Goal: Transaction & Acquisition: Purchase product/service

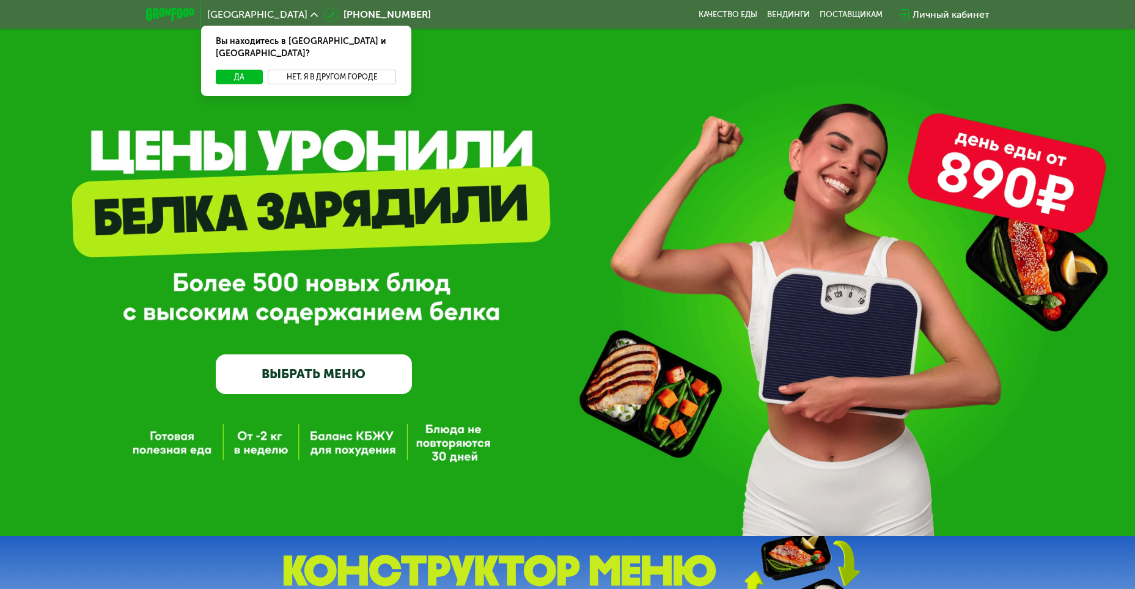
click at [324, 70] on button "Нет, я в другом городе" at bounding box center [332, 77] width 129 height 15
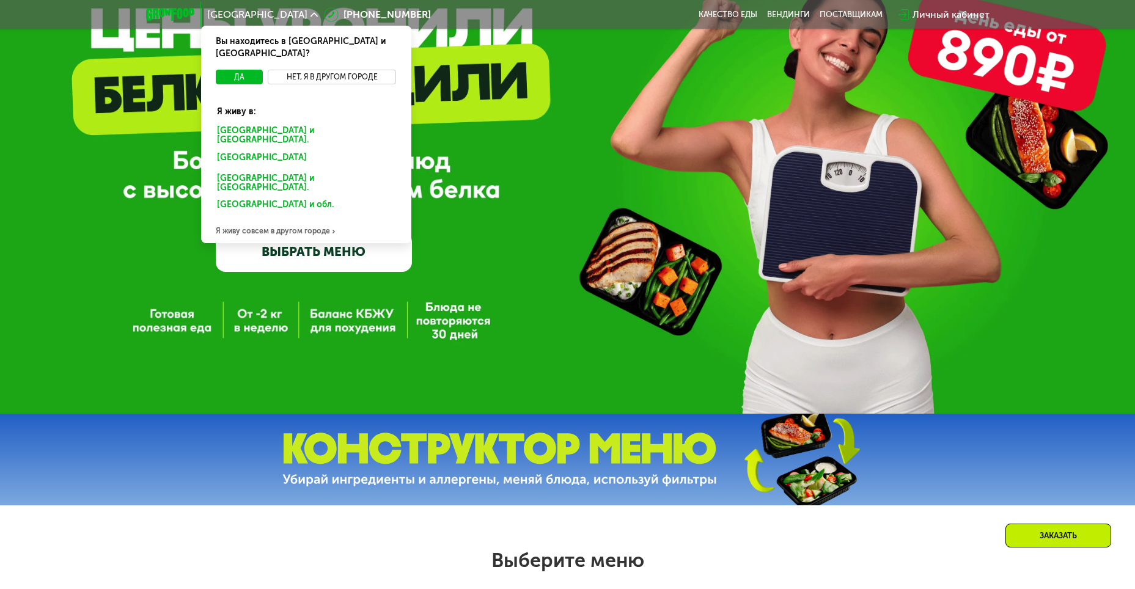
scroll to position [61, 0]
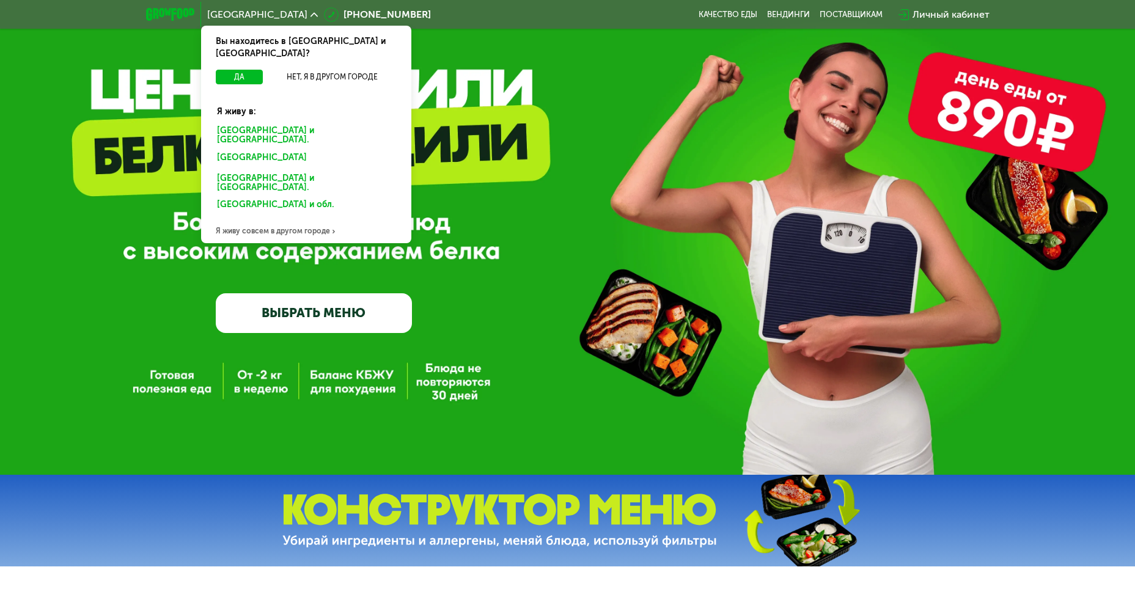
click at [300, 219] on div "Я живу совсем в другом городе" at bounding box center [306, 231] width 210 height 24
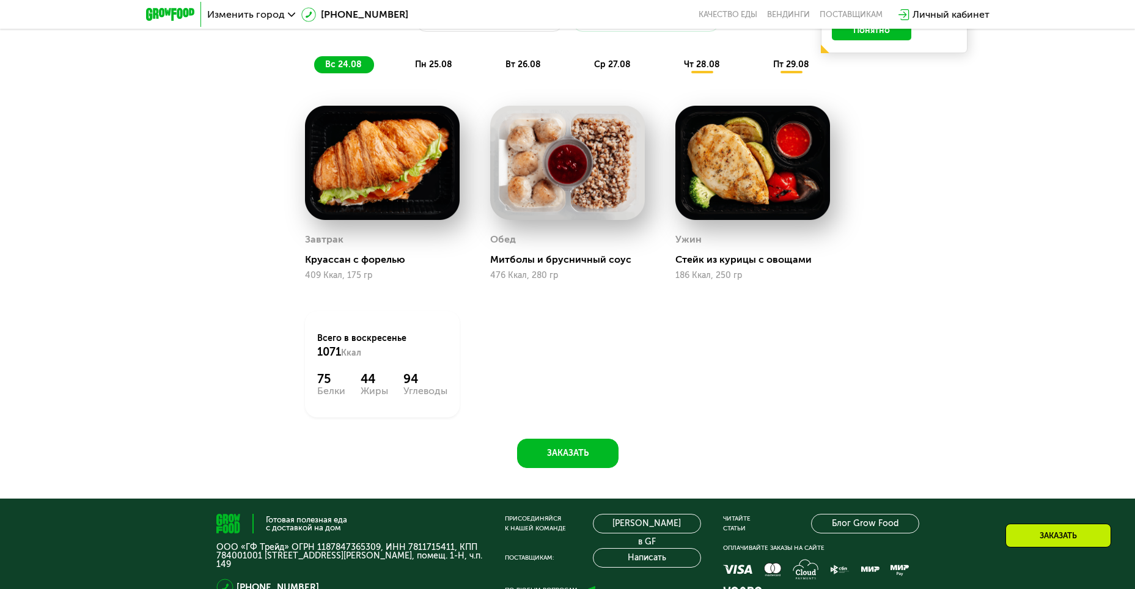
scroll to position [611, 0]
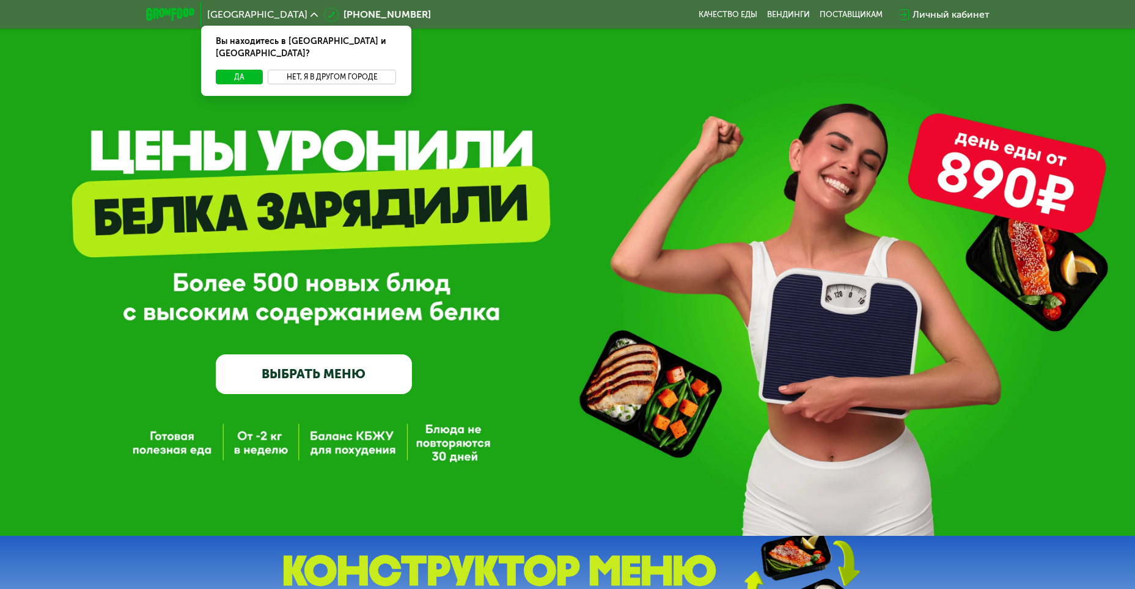
click at [330, 70] on button "Нет, я в другом городе" at bounding box center [332, 77] width 129 height 15
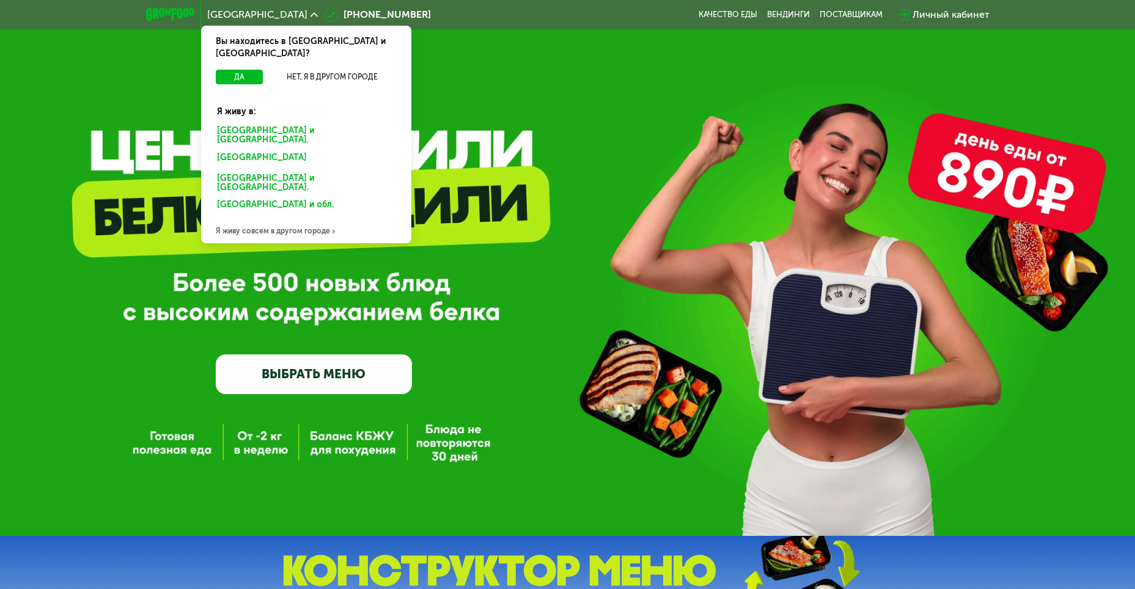
click at [668, 302] on div "GrowFood — доставка правильного питания ВЫБРАТЬ МЕНЮ" at bounding box center [567, 288] width 1135 height 213
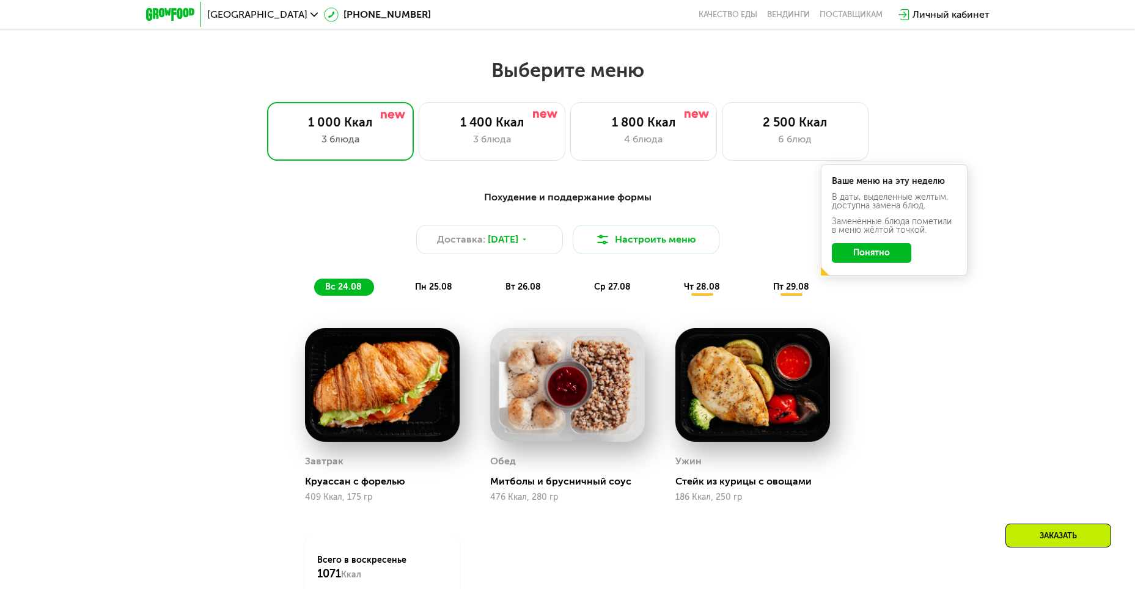
scroll to position [611, 0]
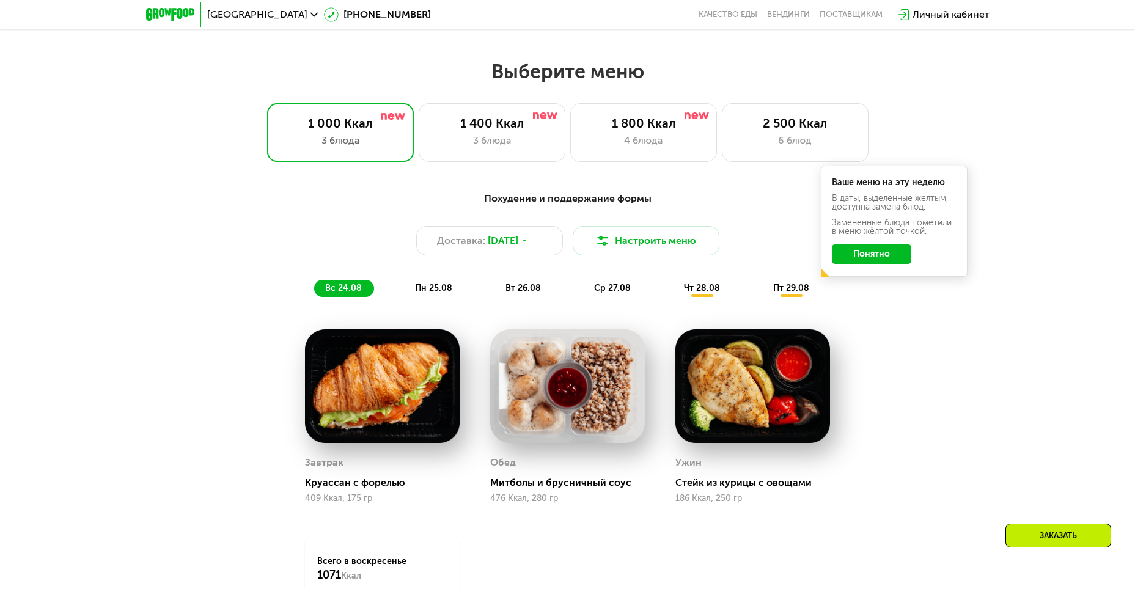
click at [872, 262] on button "Понятно" at bounding box center [871, 255] width 79 height 20
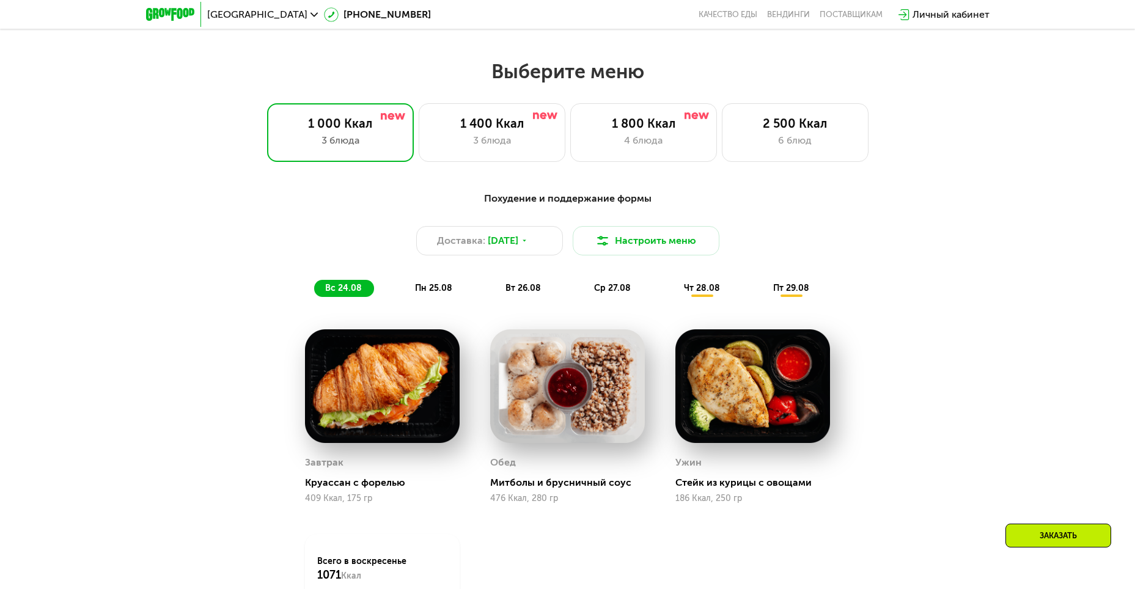
click at [714, 293] on span "чт 28.08" at bounding box center [702, 288] width 36 height 10
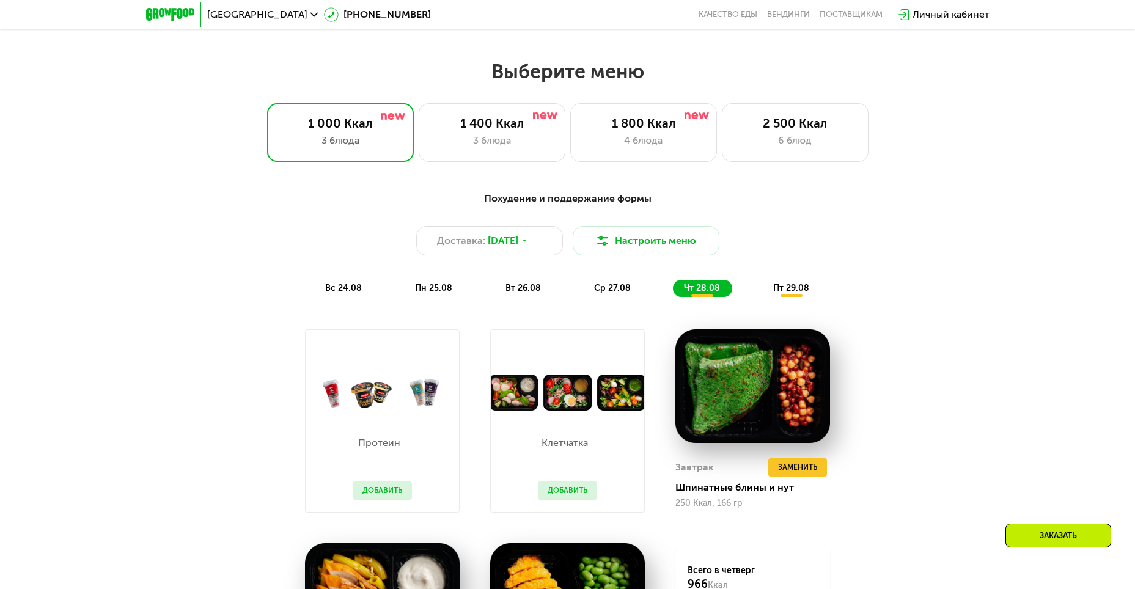
click at [795, 292] on span "пт 29.08" at bounding box center [791, 288] width 36 height 10
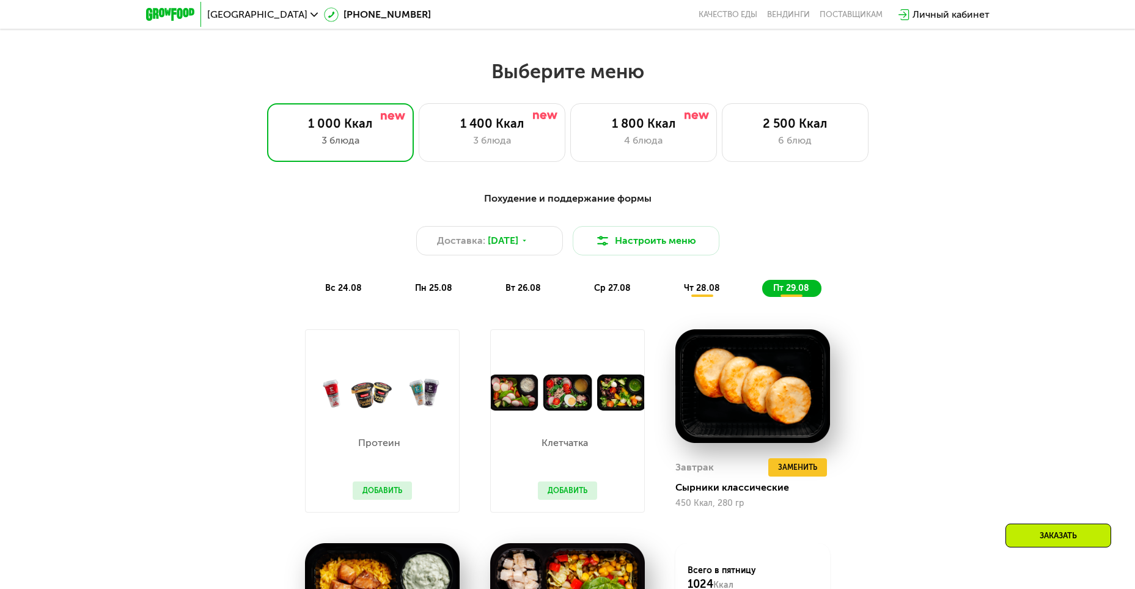
click at [608, 290] on span "ср 27.08" at bounding box center [612, 288] width 37 height 10
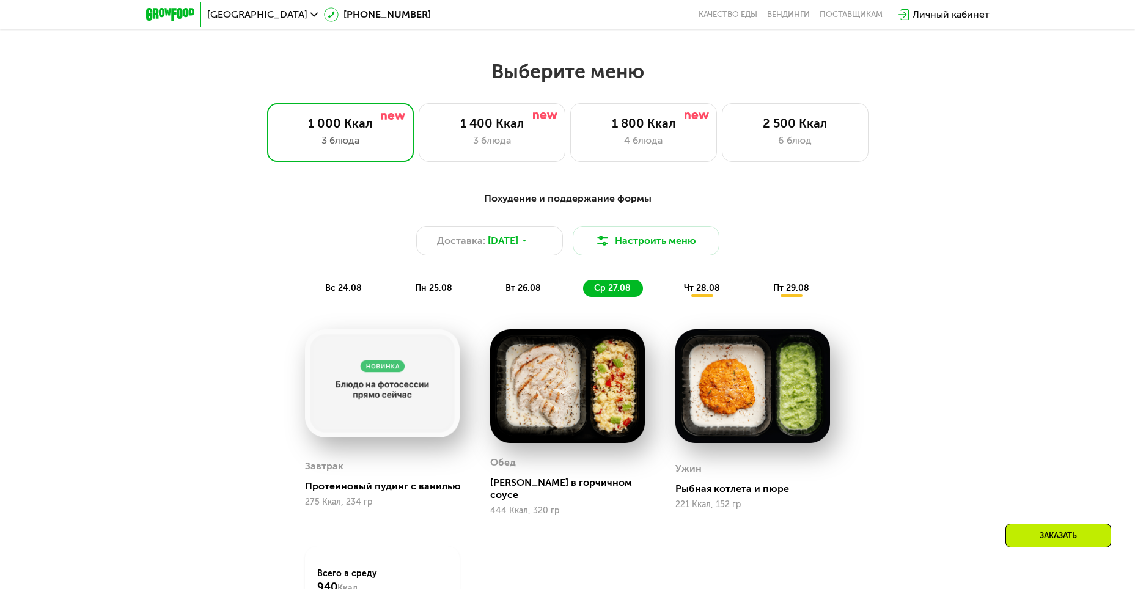
click at [526, 281] on div "Похудение и поддержание формы Доставка: [DATE] Настроить меню вс 24.08 пн 25.08…" at bounding box center [568, 244] width 724 height 106
click at [692, 289] on span "чт 28.08" at bounding box center [702, 288] width 36 height 10
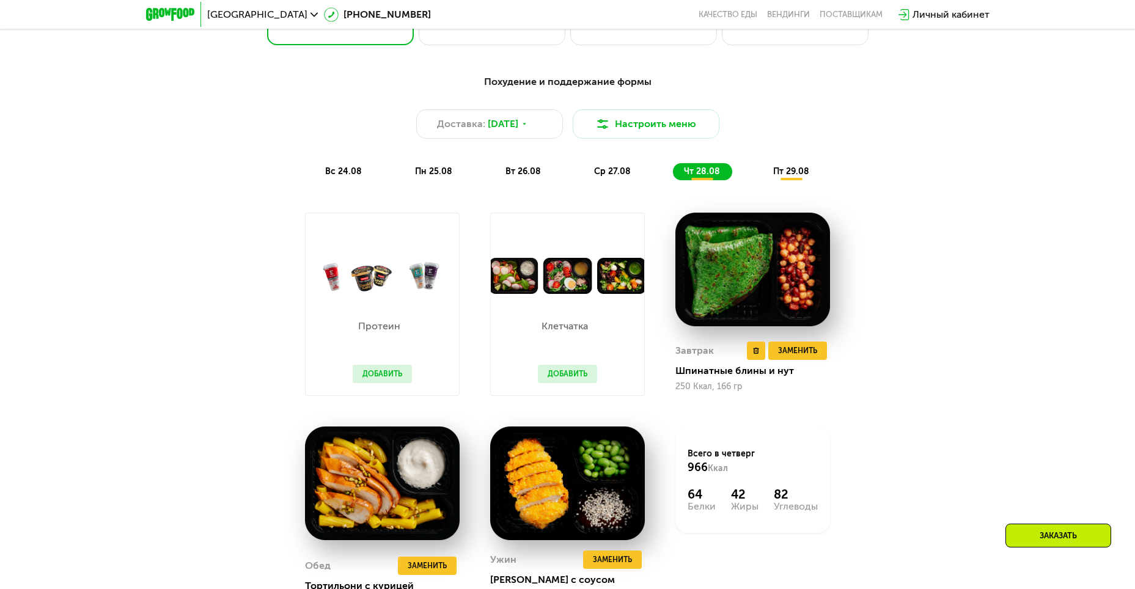
scroll to position [734, 0]
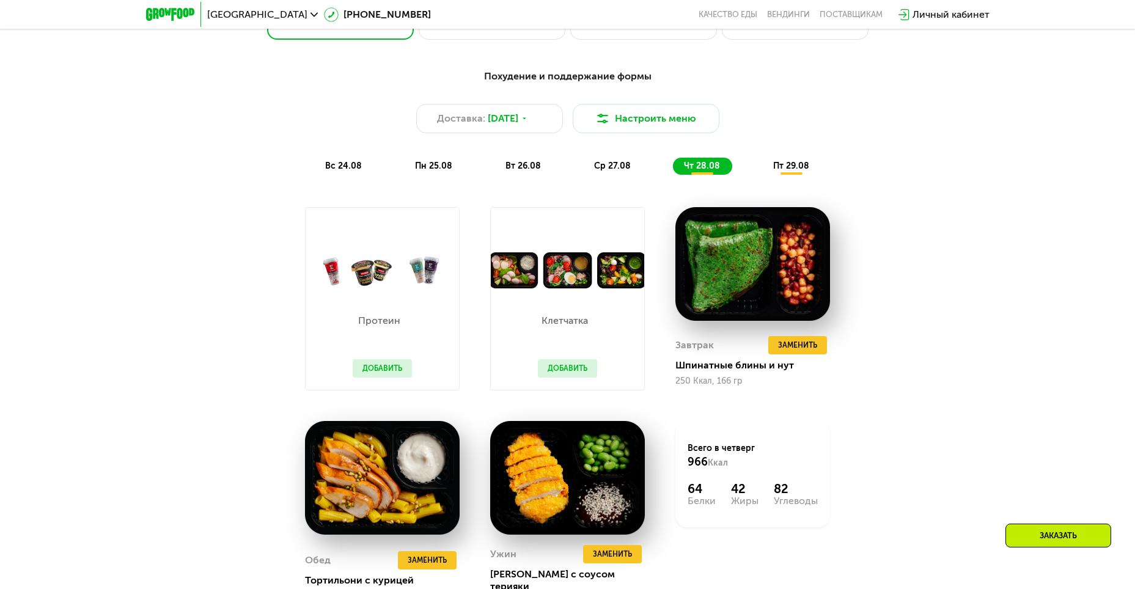
click at [792, 169] on span "пт 29.08" at bounding box center [791, 166] width 36 height 10
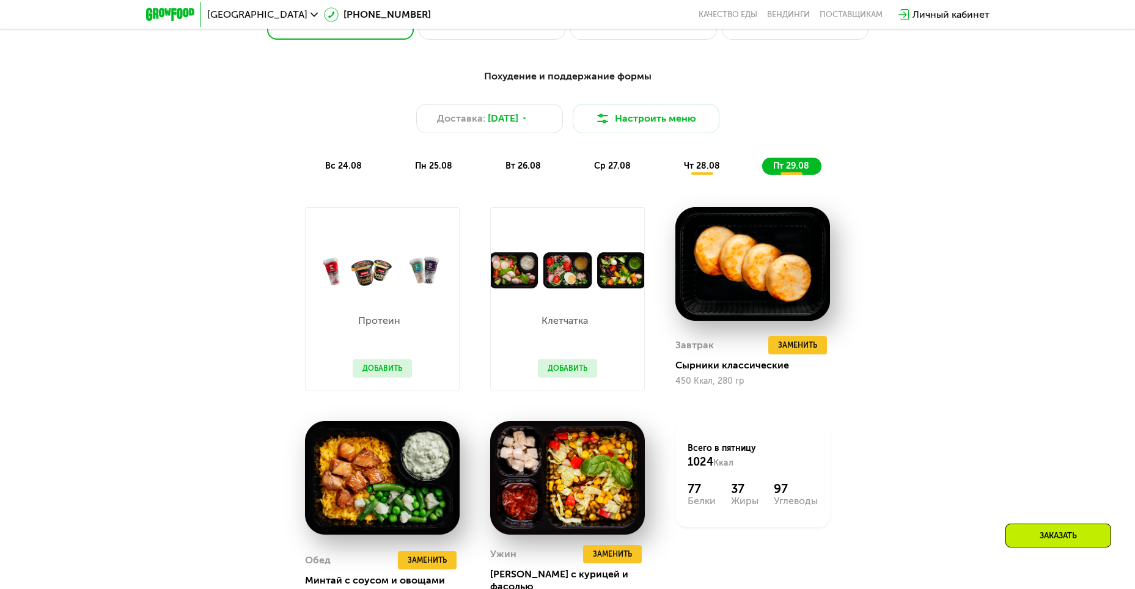
click at [518, 171] on span "вт 26.08" at bounding box center [523, 166] width 35 height 10
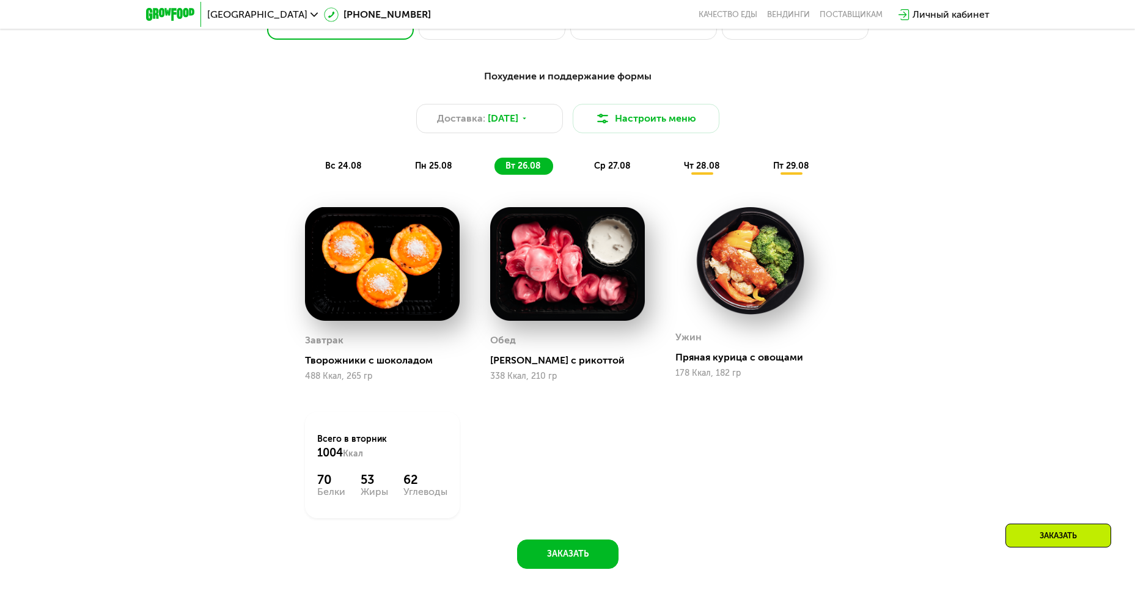
click at [404, 175] on div "вс 24.08" at bounding box center [434, 166] width 61 height 17
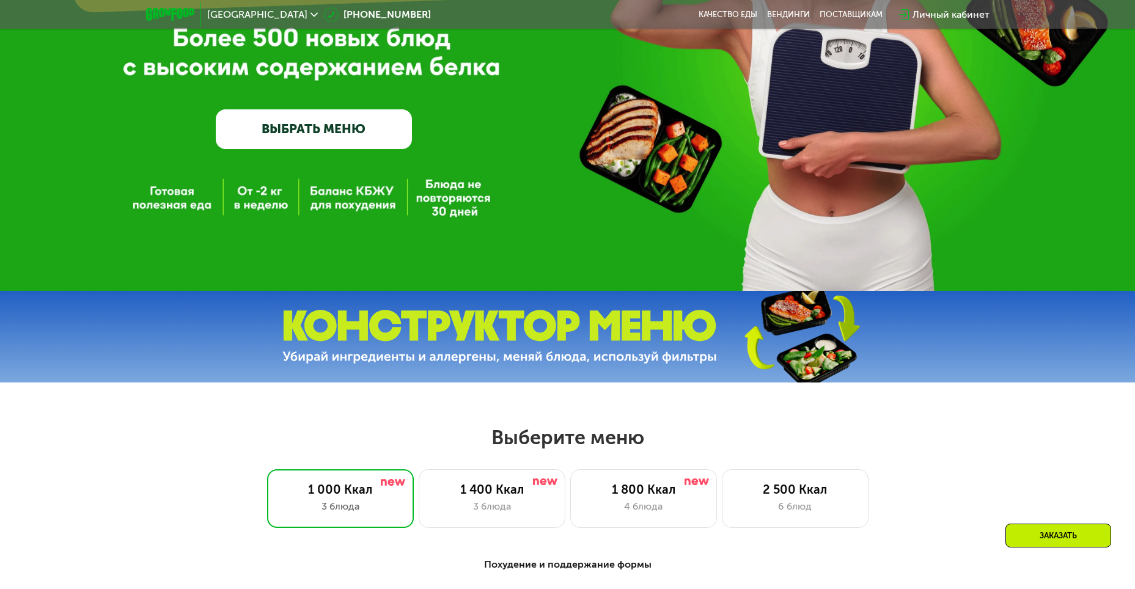
scroll to position [0, 0]
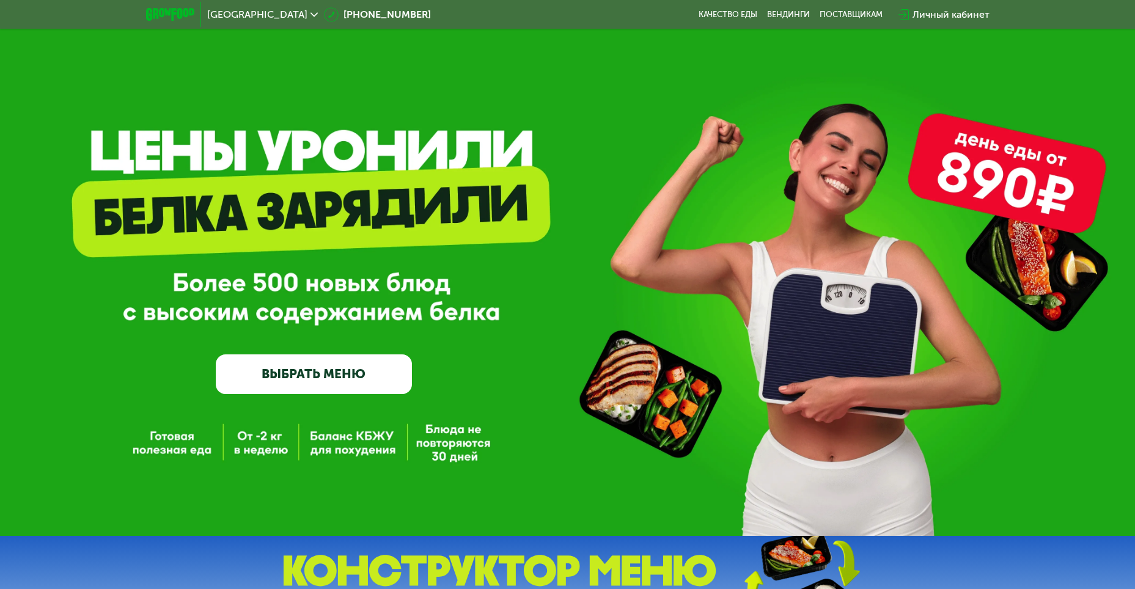
click at [237, 13] on span "[GEOGRAPHIC_DATA]" at bounding box center [257, 15] width 100 height 10
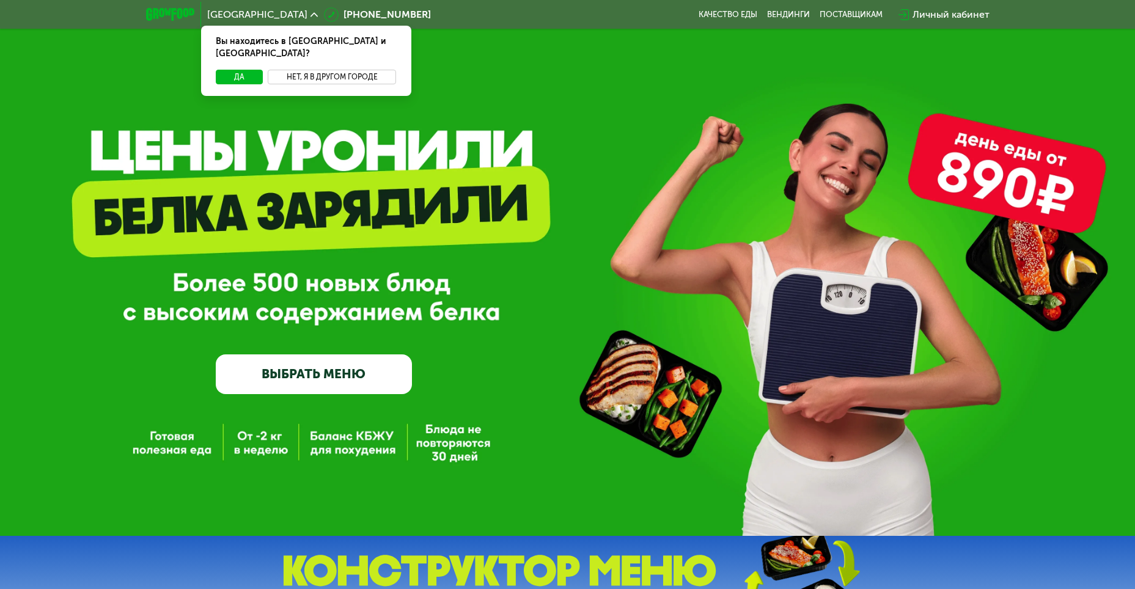
click at [315, 70] on button "Нет, я в другом городе" at bounding box center [332, 77] width 129 height 15
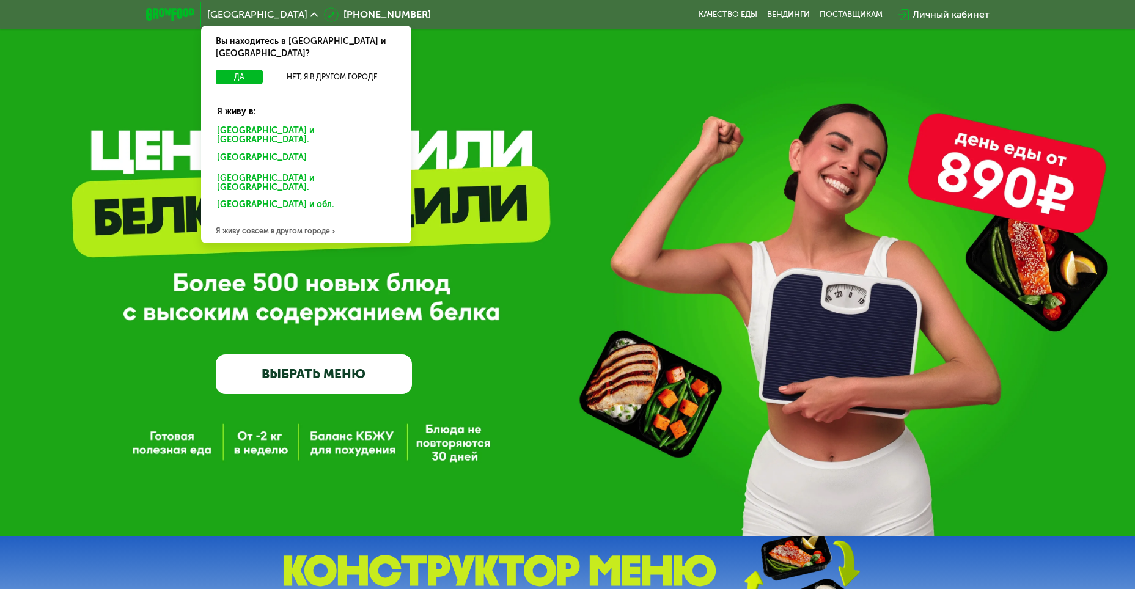
click at [298, 219] on div "Я живу совсем в другом городе" at bounding box center [306, 231] width 210 height 24
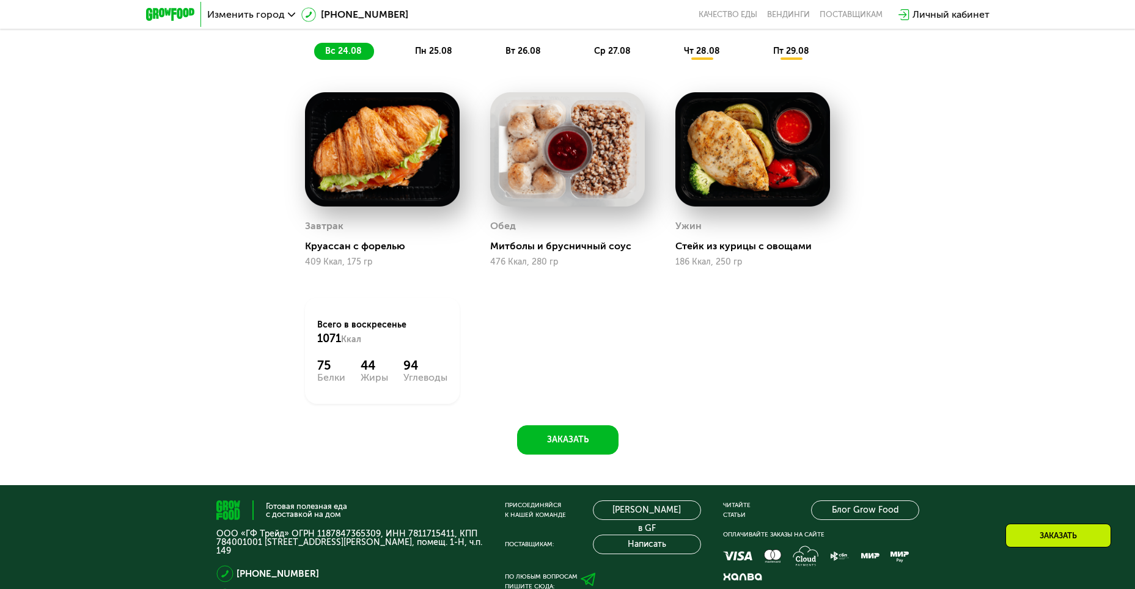
scroll to position [810, 0]
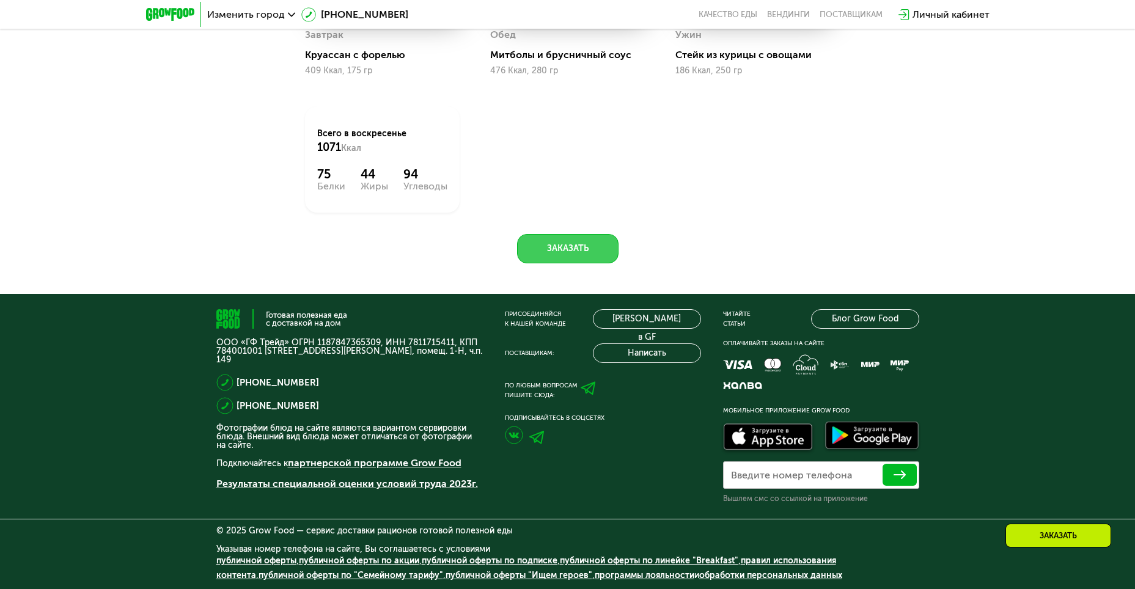
click at [555, 249] on button "Заказать" at bounding box center [567, 248] width 101 height 29
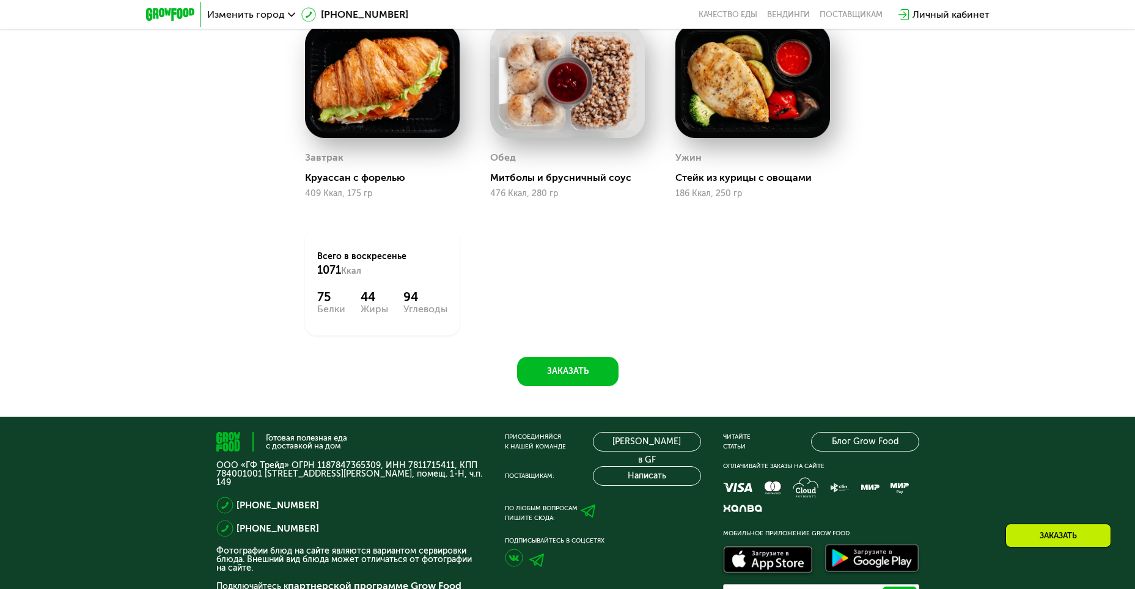
scroll to position [687, 0]
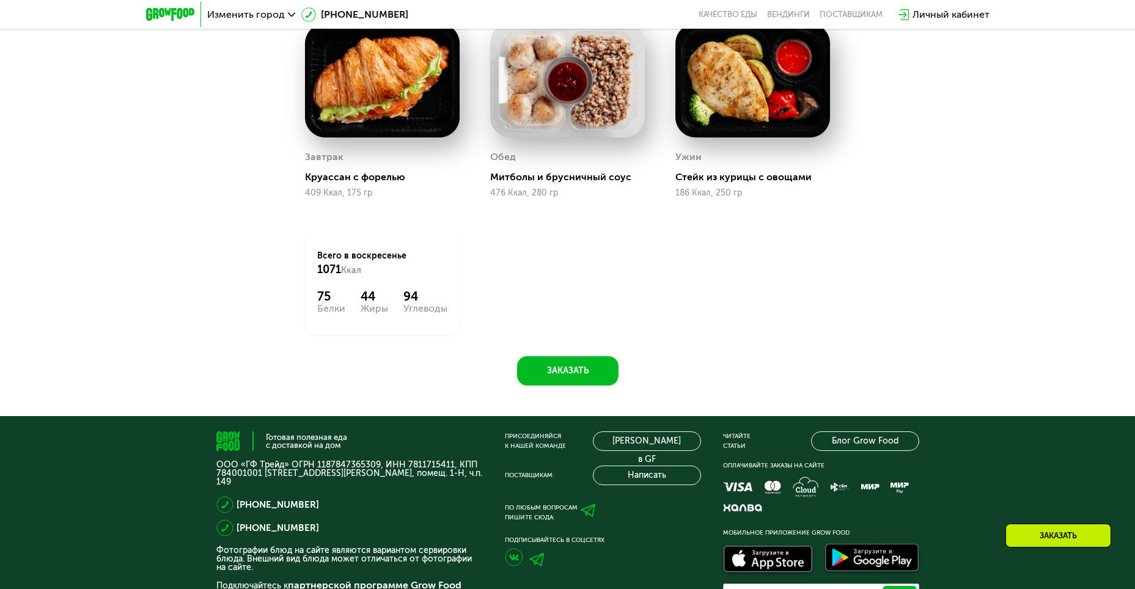
click at [1038, 527] on div "Заказать" at bounding box center [1059, 536] width 106 height 24
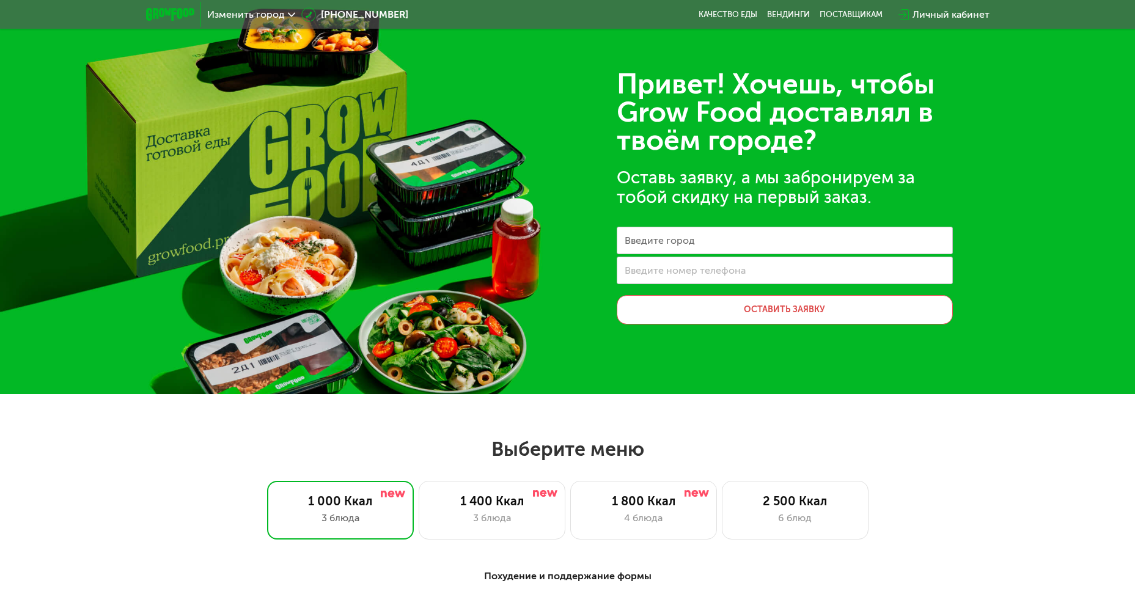
scroll to position [0, 0]
